Goal: Transaction & Acquisition: Book appointment/travel/reservation

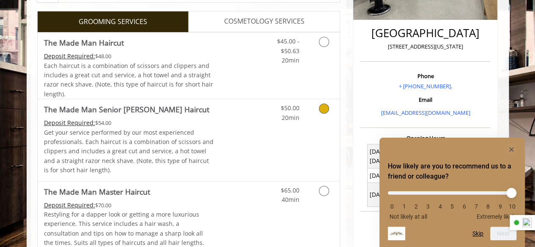
scroll to position [217, 0]
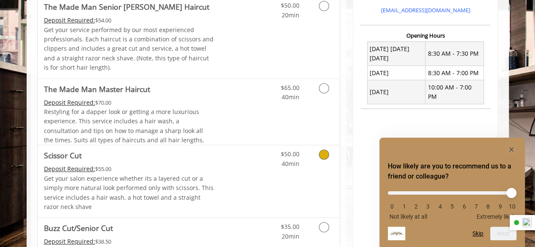
click at [178, 159] on span "Scissor Cut" at bounding box center [129, 156] width 170 height 12
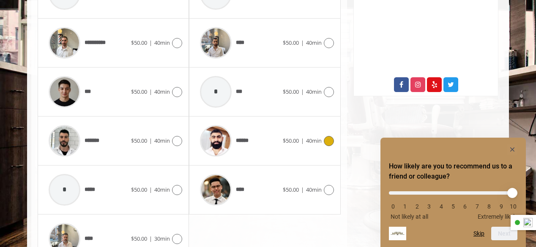
scroll to position [466, 0]
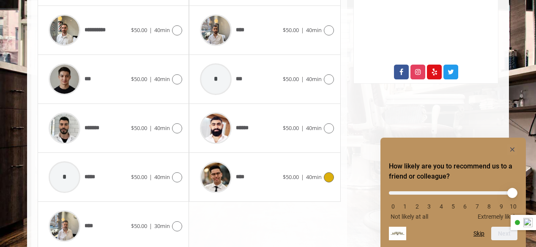
click at [274, 175] on div "****" at bounding box center [239, 177] width 87 height 40
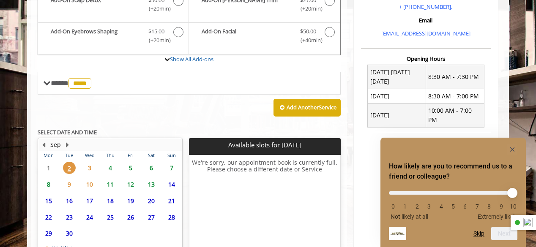
click at [107, 166] on span "4" at bounding box center [110, 168] width 13 height 12
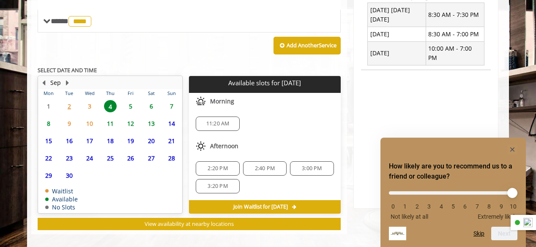
scroll to position [346, 0]
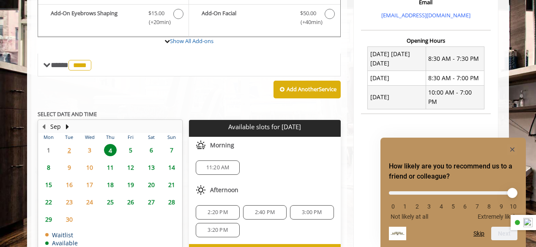
click at [127, 146] on span "5" at bounding box center [130, 150] width 13 height 12
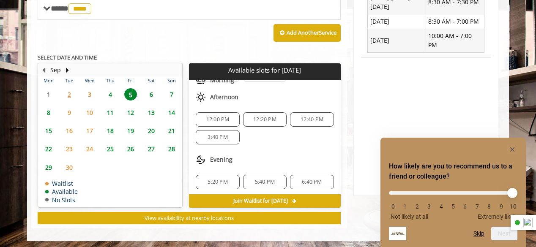
scroll to position [30, 0]
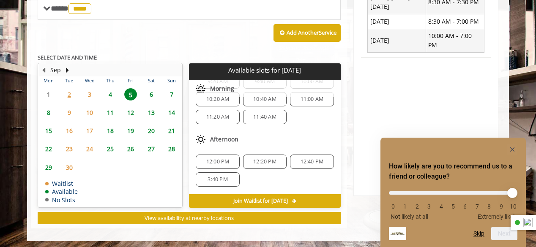
click at [90, 90] on span "3" at bounding box center [89, 94] width 13 height 12
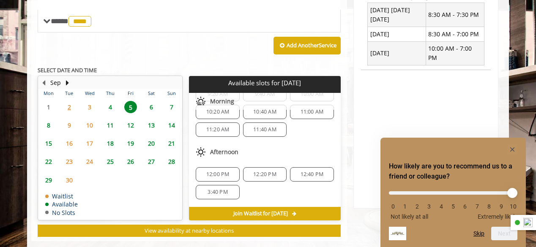
scroll to position [0, 0]
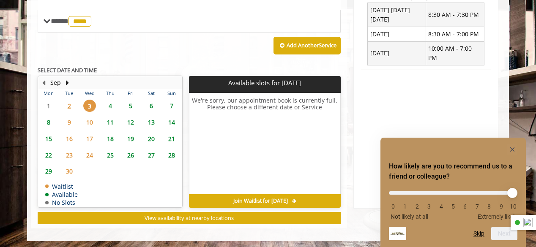
click at [262, 198] on span "Join Waitlist for Wed, Sep 03 2025" at bounding box center [260, 201] width 55 height 7
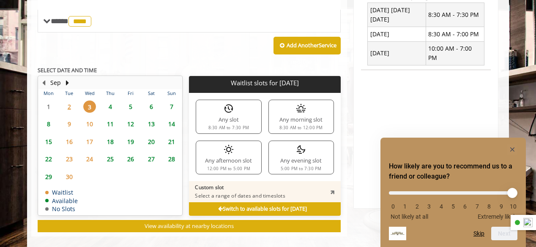
click at [231, 126] on div "8:30 AM to 7:30 PM" at bounding box center [229, 128] width 41 height 4
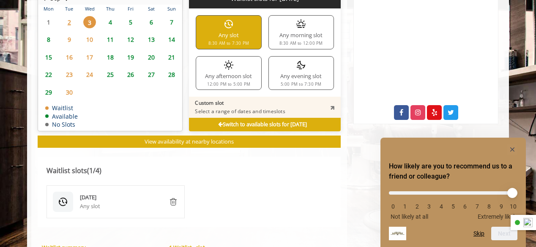
scroll to position [547, 0]
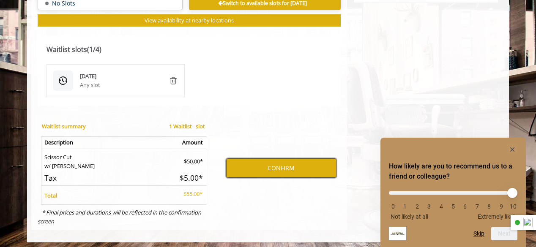
click at [239, 165] on button "CONFIRM" at bounding box center [281, 168] width 110 height 19
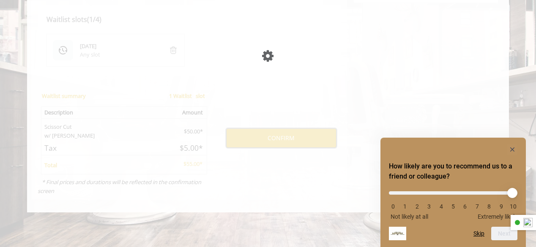
scroll to position [517, 0]
